Goal: Information Seeking & Learning: Find specific fact

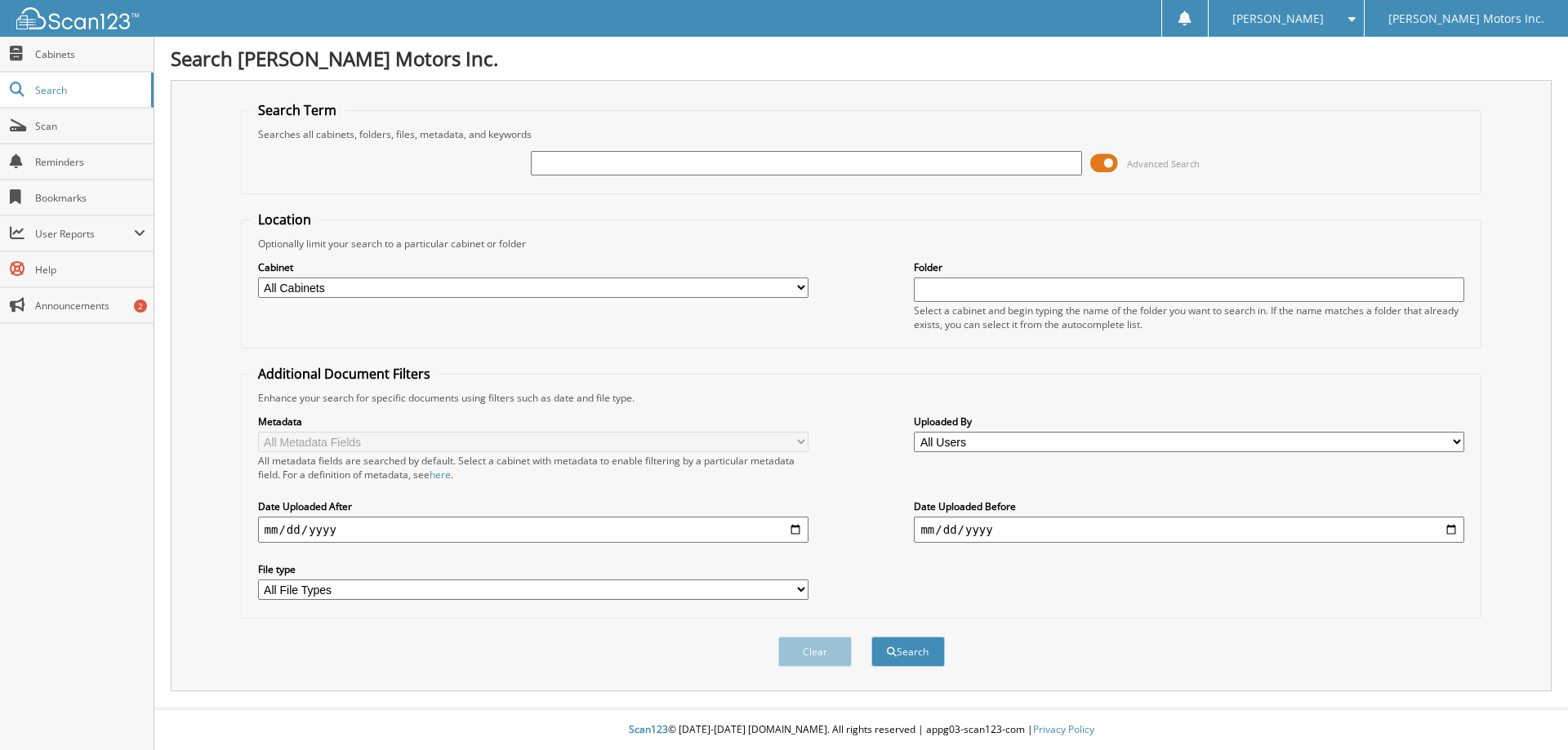
click at [562, 161] on input "text" at bounding box center [806, 163] width 550 height 25
type input "97630"
click at [872, 637] on button "Search" at bounding box center [908, 652] width 73 height 30
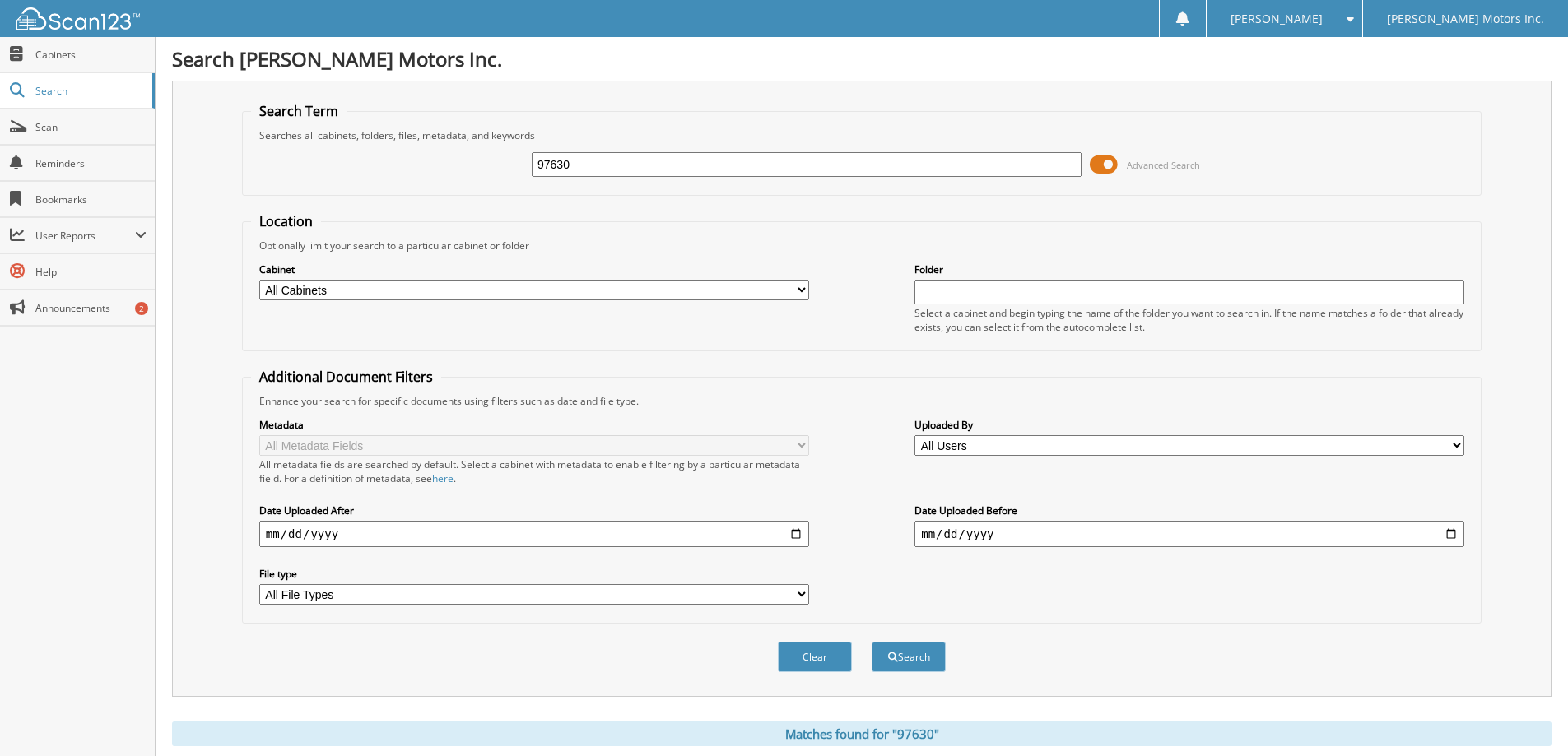
click at [885, 392] on fieldset "Additional Document Filters Enhance your search for specific documents using fi…" at bounding box center [861, 495] width 1239 height 256
click at [887, 373] on fieldset "Additional Document Filters Enhance your search for specific documents using fi…" at bounding box center [861, 495] width 1239 height 256
click at [824, 355] on div "Location Optionally limit your search to a particular cabinet or folder Cabinet…" at bounding box center [861, 418] width 1239 height 412
click at [858, 375] on fieldset "Additional Document Filters Enhance your search for specific documents using fi…" at bounding box center [861, 495] width 1239 height 256
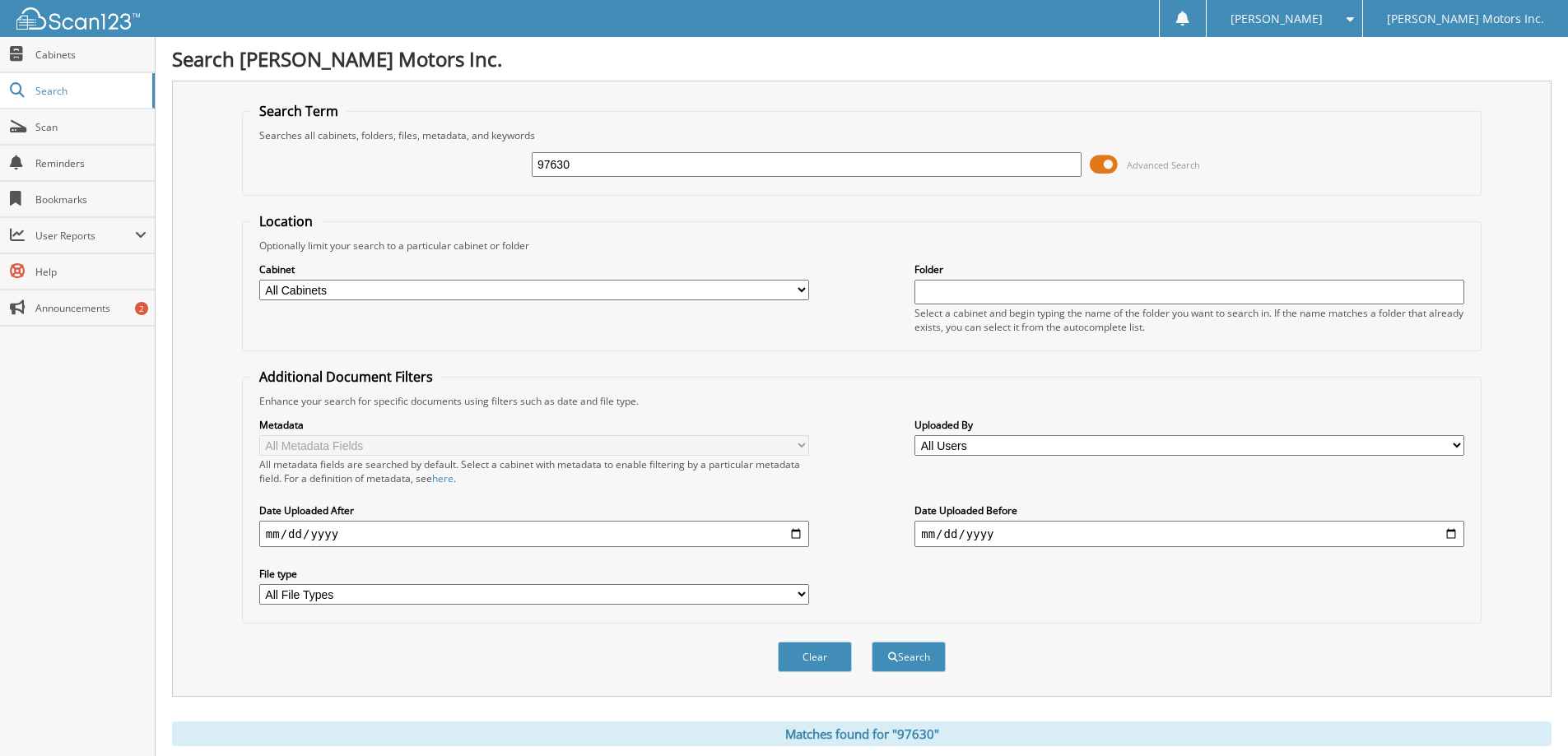
click at [858, 375] on fieldset "Additional Document Filters Enhance your search for specific documents using fi…" at bounding box center [861, 495] width 1239 height 256
click at [790, 226] on fieldset "Location Optionally limit your search to a particular cabinet or folder Cabinet…" at bounding box center [861, 282] width 1239 height 139
click at [1015, 293] on input "text" at bounding box center [1189, 292] width 549 height 25
type input "97630"
click at [871, 642] on button "Search" at bounding box center [908, 657] width 74 height 30
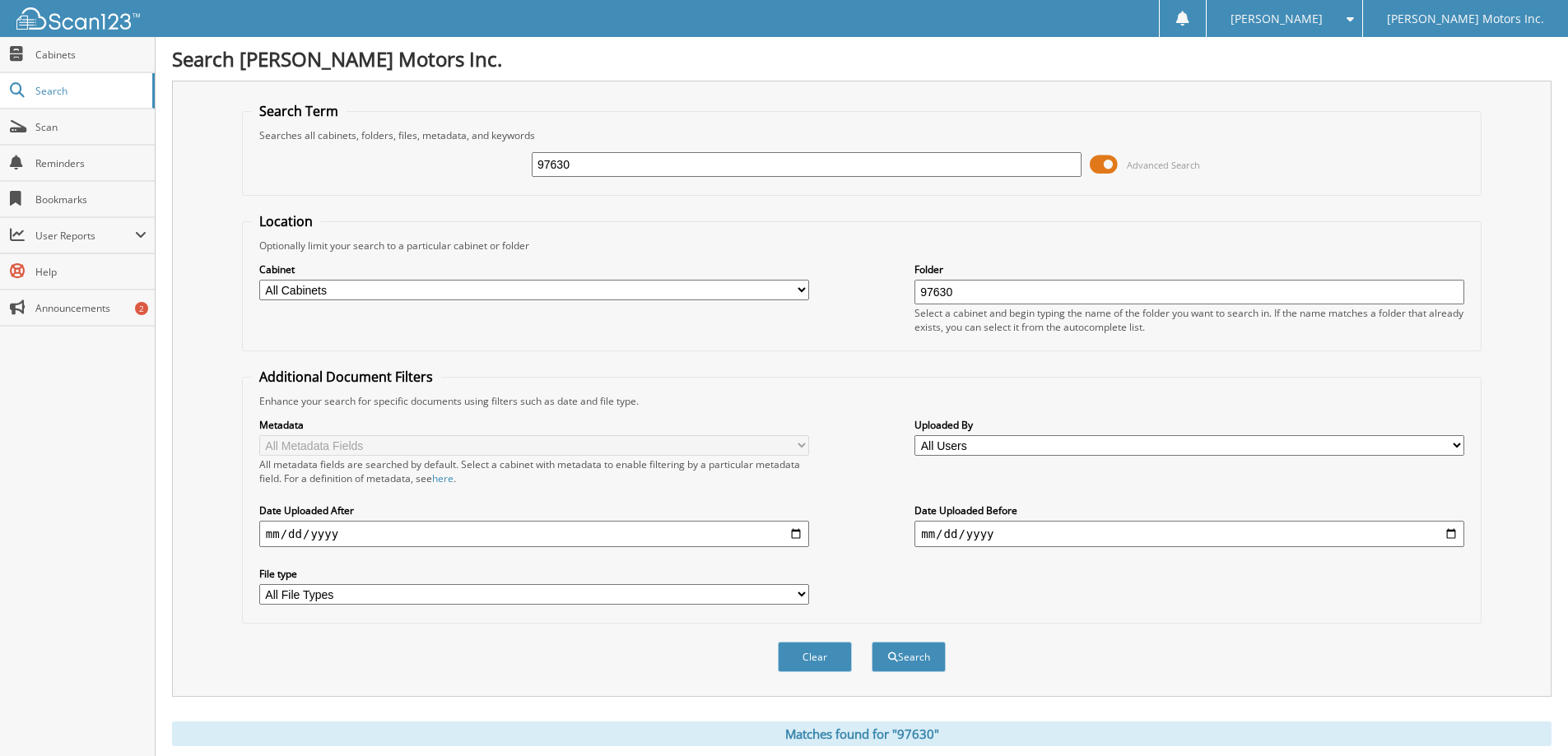
click at [1121, 381] on fieldset "Additional Document Filters Enhance your search for specific documents using fi…" at bounding box center [861, 495] width 1239 height 256
click at [546, 319] on div "Cabinet All Cabinets PARTS INVOICES RENTAL DEPT. SERVICE CONTRACTS SERVICE RO S…" at bounding box center [862, 297] width 1221 height 90
drag, startPoint x: 593, startPoint y: 154, endPoint x: 480, endPoint y: 164, distance: 113.4
click at [474, 173] on div "97630 Advanced Search" at bounding box center [862, 164] width 1221 height 45
click at [871, 642] on button "Search" at bounding box center [908, 657] width 74 height 30
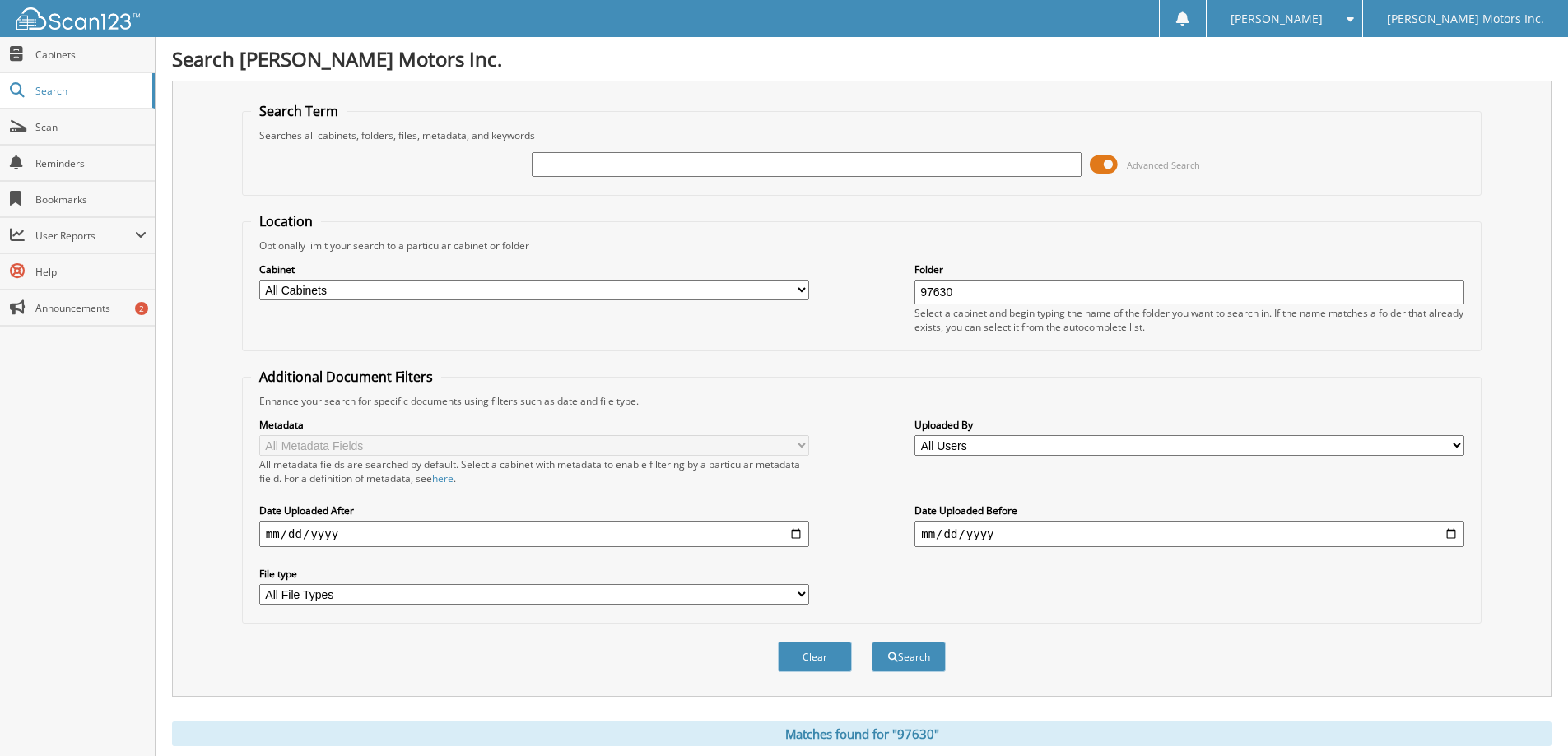
click at [972, 290] on input "97630" at bounding box center [1189, 292] width 549 height 25
click at [871, 642] on button "Search" at bounding box center [908, 657] width 74 height 30
drag, startPoint x: 969, startPoint y: 293, endPoint x: 865, endPoint y: 304, distance: 104.6
click at [858, 311] on div "Cabinet All Cabinets PARTS INVOICES RENTAL DEPT. SERVICE CONTRACTS SERVICE RO S…" at bounding box center [862, 297] width 1221 height 90
click at [954, 380] on fieldset "Additional Document Filters Enhance your search for specific documents using fi…" at bounding box center [861, 495] width 1239 height 256
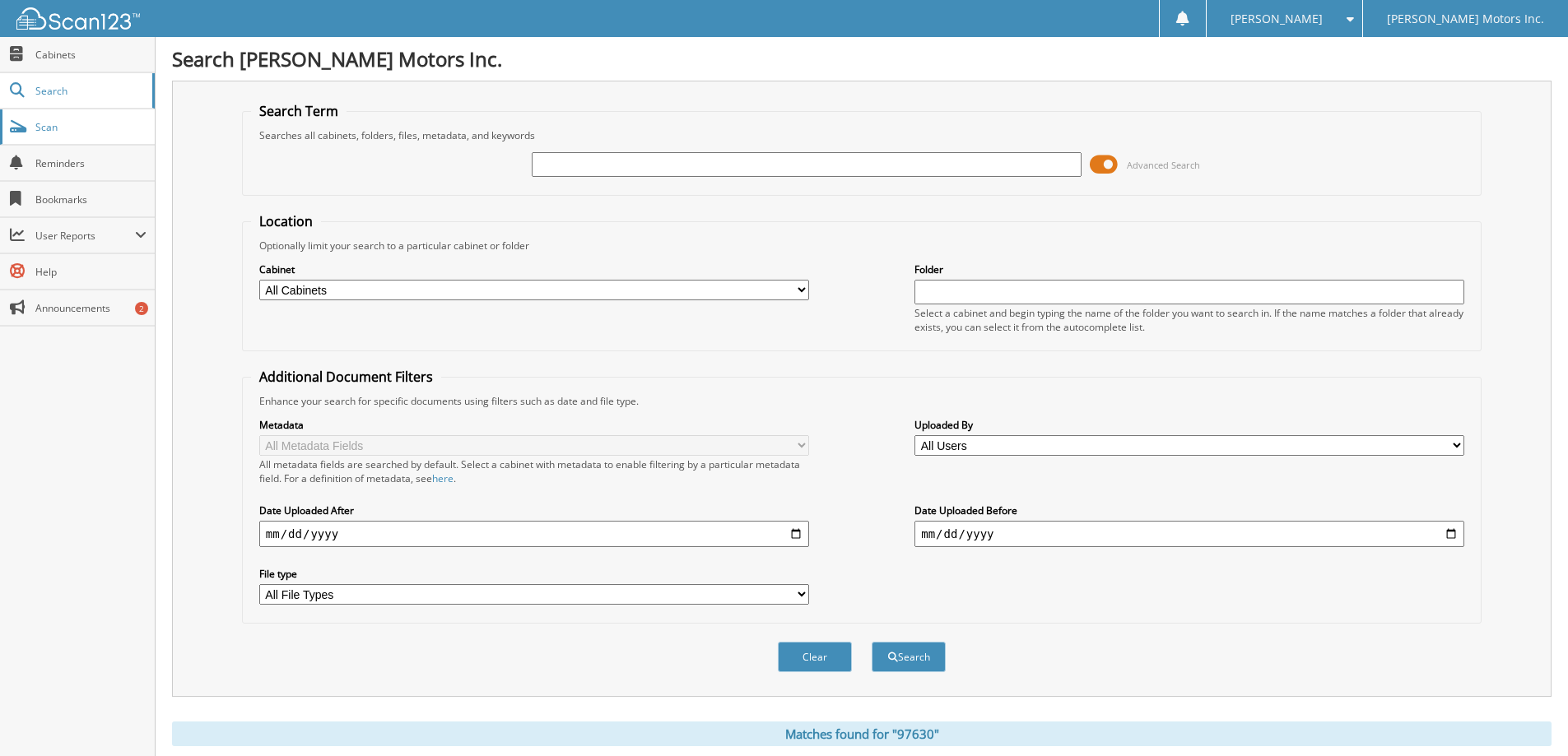
click at [50, 121] on span "Scan" at bounding box center [90, 127] width 111 height 14
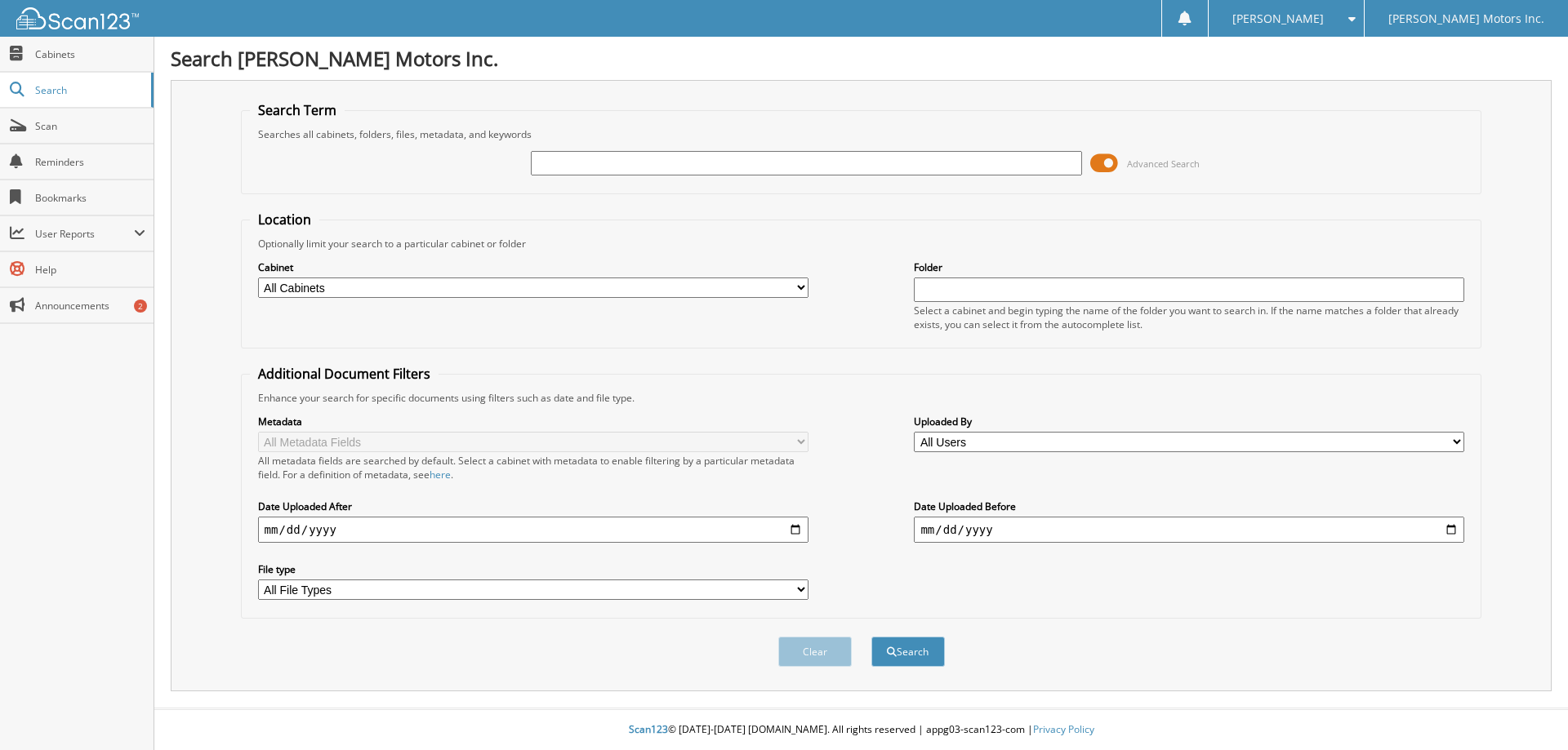
click at [606, 144] on div "Advanced Search" at bounding box center [861, 163] width 1224 height 44
click at [597, 162] on input "text" at bounding box center [806, 163] width 550 height 25
click at [557, 166] on input "text" at bounding box center [806, 163] width 550 height 25
click at [551, 183] on div "Advanced Search" at bounding box center [861, 163] width 1224 height 44
click at [553, 164] on input "text" at bounding box center [806, 163] width 550 height 25
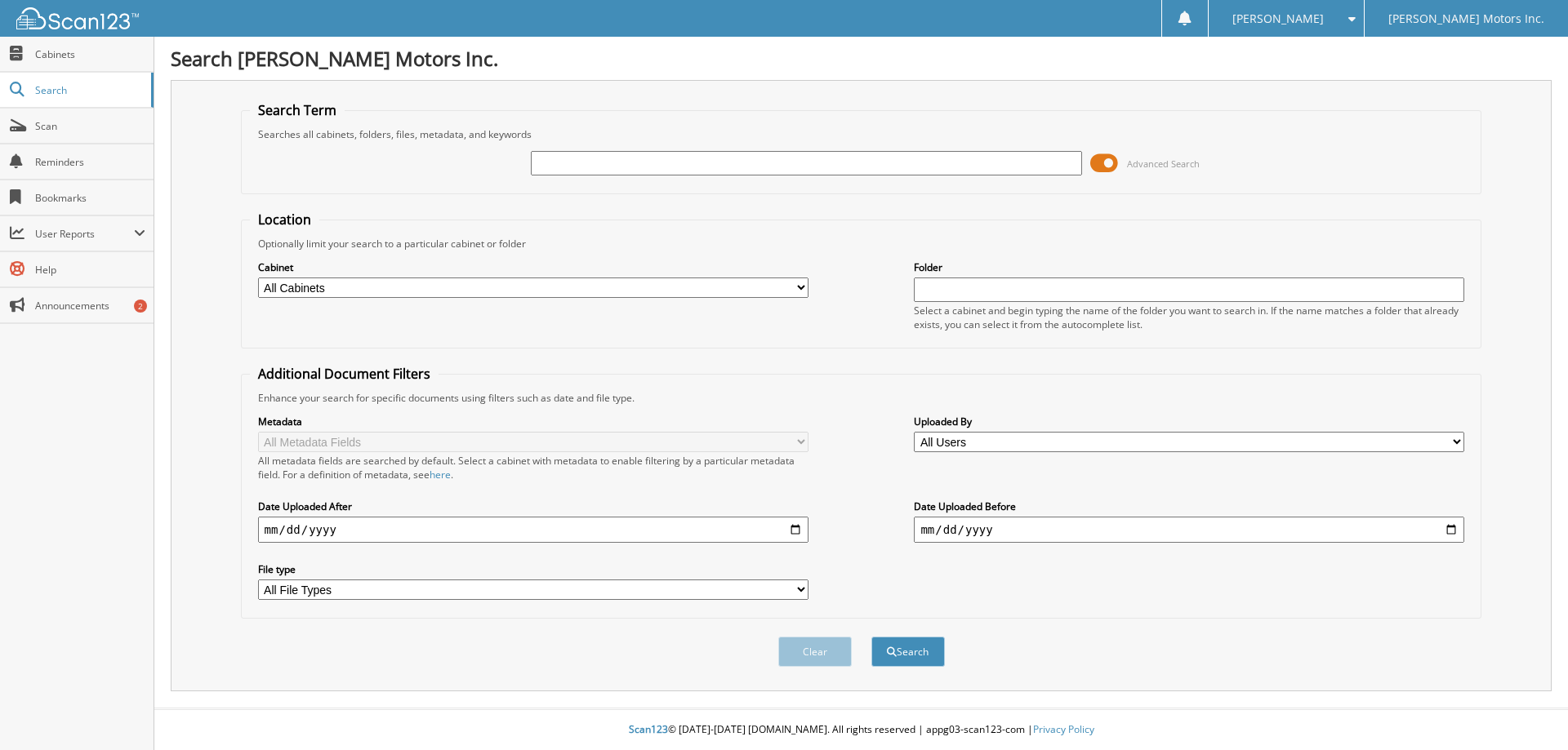
click at [543, 164] on input "text" at bounding box center [806, 163] width 550 height 25
click at [541, 213] on fieldset "Location Optionally limit your search to a particular cabinet or folder Cabinet…" at bounding box center [861, 280] width 1242 height 138
click at [562, 167] on input "text" at bounding box center [806, 163] width 550 height 25
click at [823, 237] on fieldset "Location Optionally limit your search to a particular cabinet or folder Cabinet…" at bounding box center [861, 280] width 1242 height 138
click at [819, 231] on fieldset "Location Optionally limit your search to a particular cabinet or folder Cabinet…" at bounding box center [861, 280] width 1242 height 138
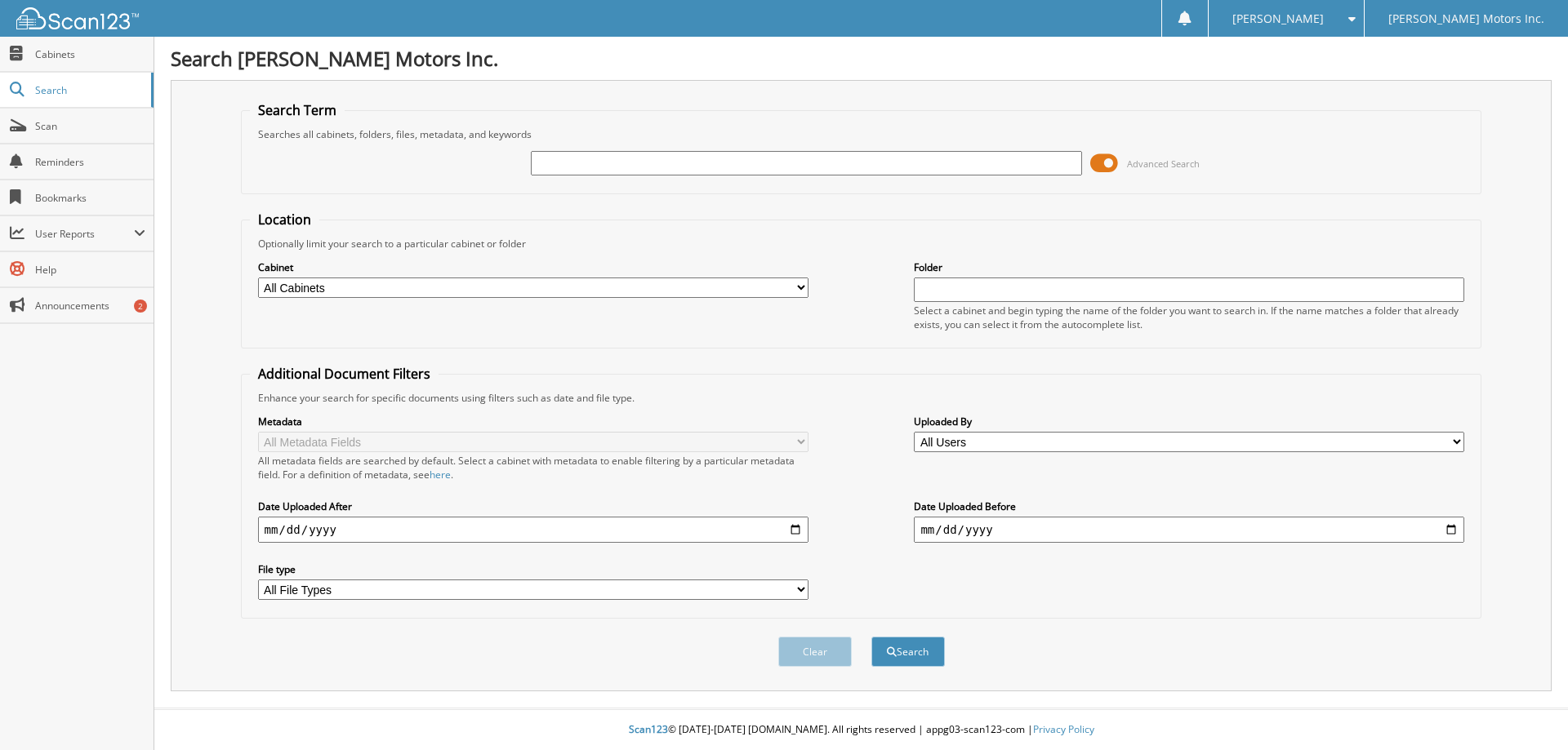
click at [893, 274] on div "Cabinet All Cabinets PARTS INVOICES RENTAL DEPT. SERVICE CONTRACTS SERVICE RO S…" at bounding box center [861, 295] width 1224 height 89
